Goal: Task Accomplishment & Management: Use online tool/utility

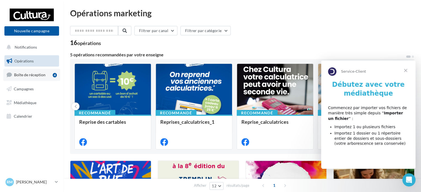
click at [35, 71] on link "Boîte de réception 4" at bounding box center [31, 75] width 57 height 12
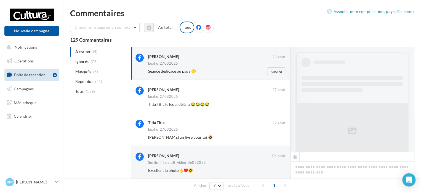
scroll to position [187, 0]
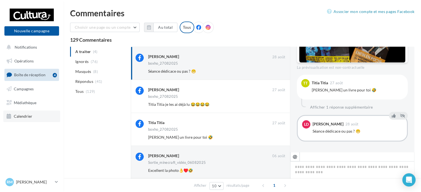
click at [23, 117] on span "Calendrier" at bounding box center [23, 116] width 18 height 5
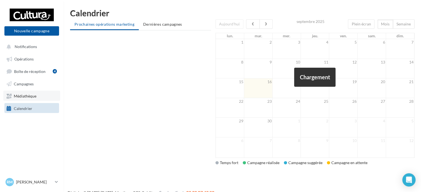
click at [29, 96] on span "Médiathèque" at bounding box center [25, 96] width 23 height 5
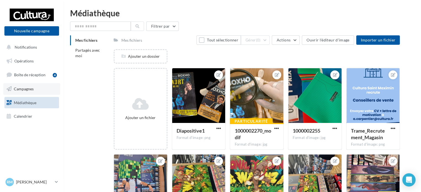
click at [23, 90] on span "Campagnes" at bounding box center [24, 88] width 20 height 5
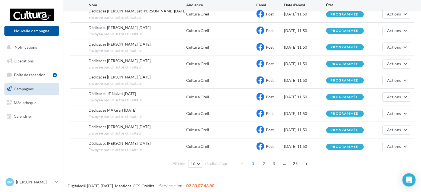
scroll to position [83, 0]
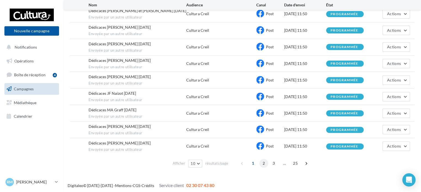
click at [264, 162] on span "2" at bounding box center [263, 163] width 9 height 9
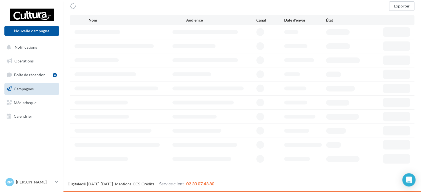
scroll to position [46, 0]
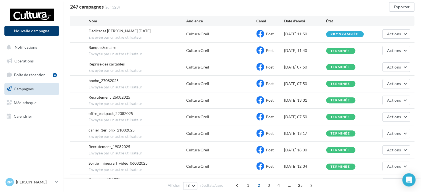
click at [29, 29] on button "Nouvelle campagne" at bounding box center [31, 30] width 55 height 9
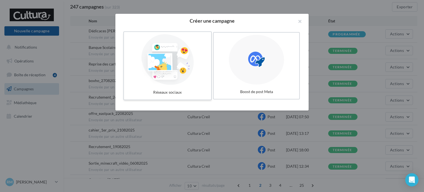
click at [168, 70] on div at bounding box center [167, 59] width 83 height 51
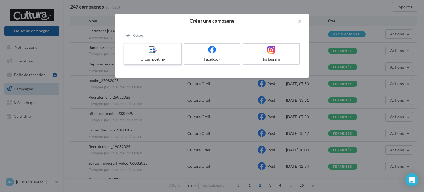
click at [150, 53] on icon at bounding box center [153, 50] width 8 height 8
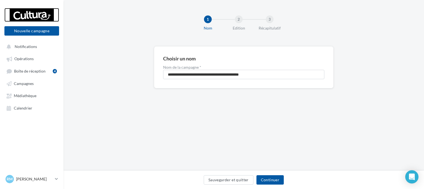
click at [34, 13] on div at bounding box center [32, 15] width 44 height 14
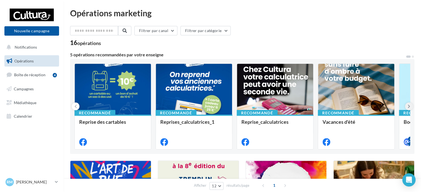
click at [408, 107] on icon at bounding box center [409, 106] width 2 height 6
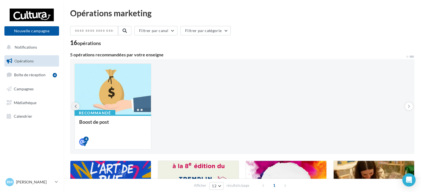
click at [76, 107] on icon at bounding box center [76, 106] width 2 height 6
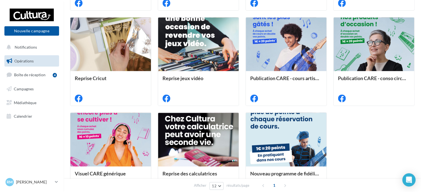
scroll to position [248, 0]
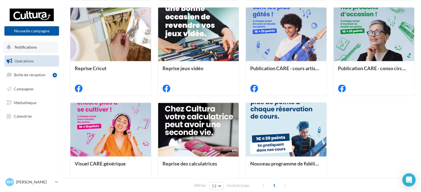
click at [33, 50] on button "Notifications" at bounding box center [30, 47] width 55 height 12
